Goal: Task Accomplishment & Management: Manage account settings

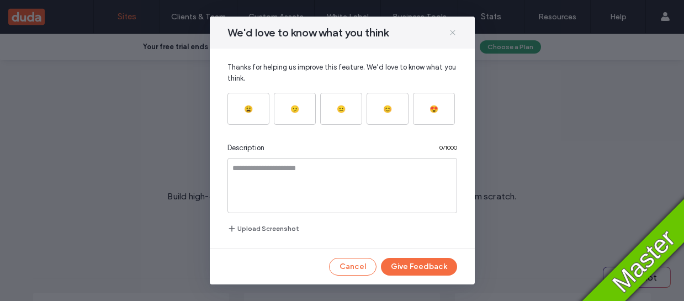
click at [454, 34] on use at bounding box center [452, 32] width 5 height 5
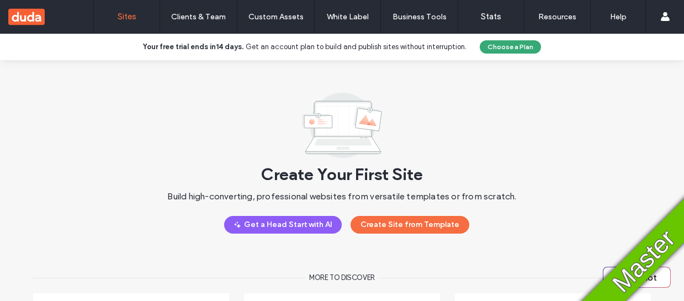
click at [324, 144] on div at bounding box center [342, 125] width 80 height 66
click at [504, 48] on button "Choose a Plan" at bounding box center [510, 46] width 61 height 13
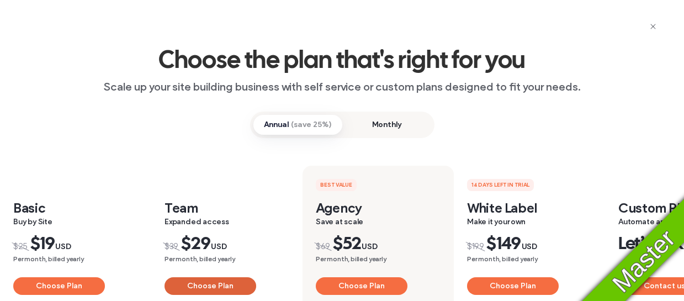
click at [211, 286] on button "Choose Plan" at bounding box center [210, 286] width 92 height 18
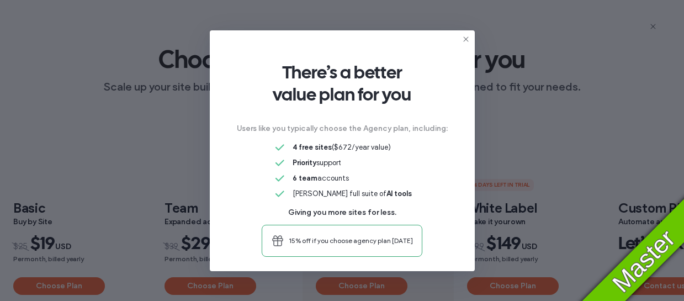
click at [466, 37] on icon at bounding box center [465, 39] width 9 height 9
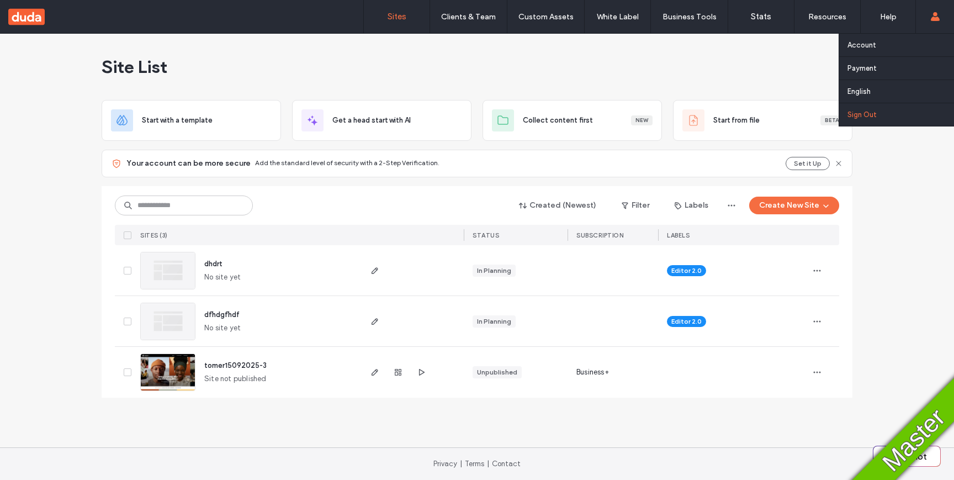
click at [855, 113] on label "Sign Out" at bounding box center [861, 114] width 29 height 8
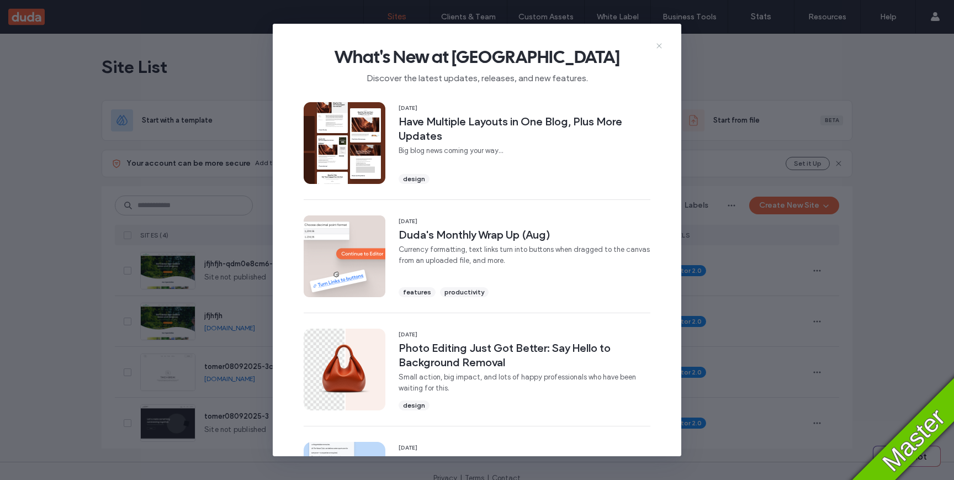
click at [661, 45] on icon at bounding box center [658, 45] width 9 height 9
